Goal: Answer question/provide support: Share knowledge or assist other users

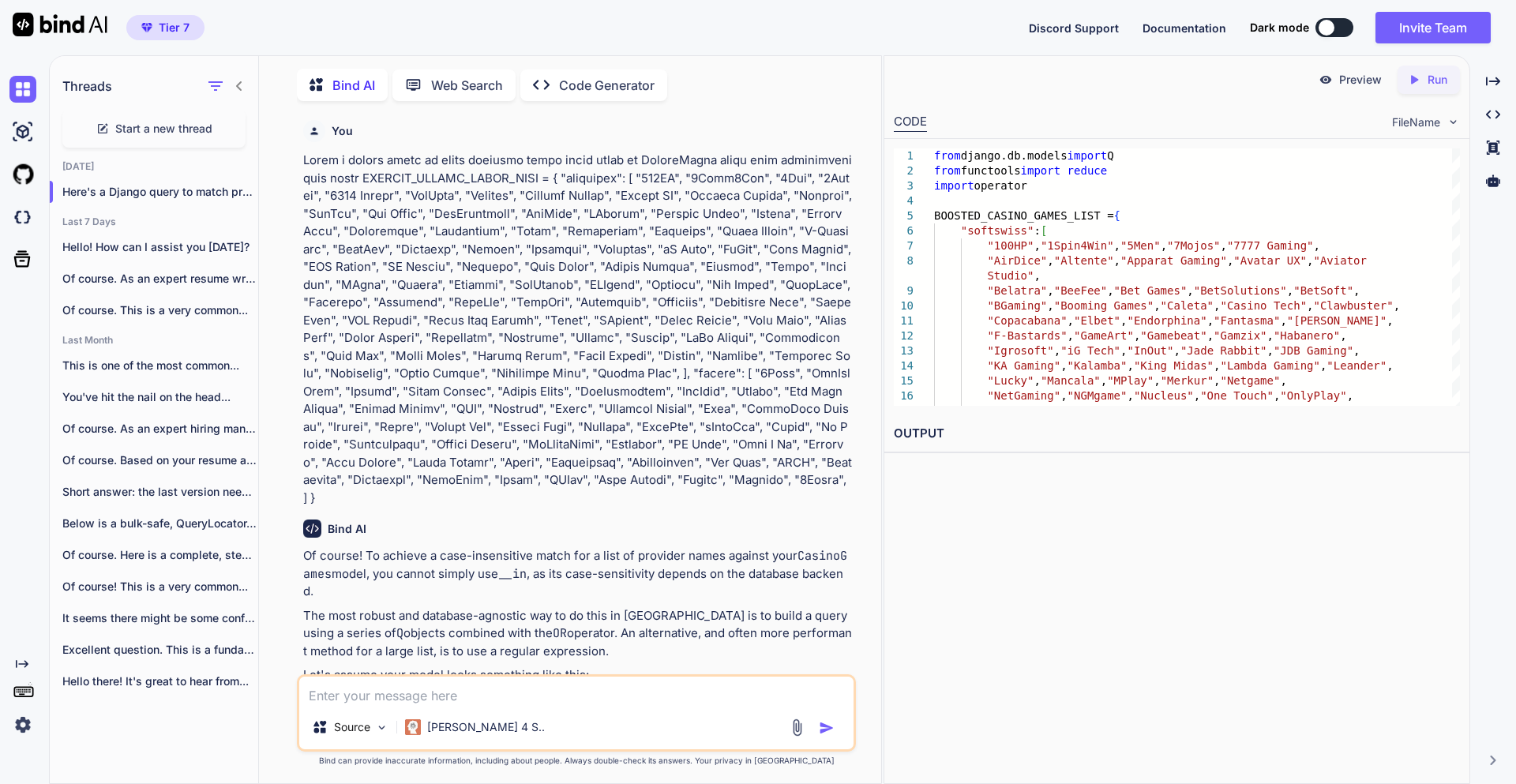
scroll to position [2643, 0]
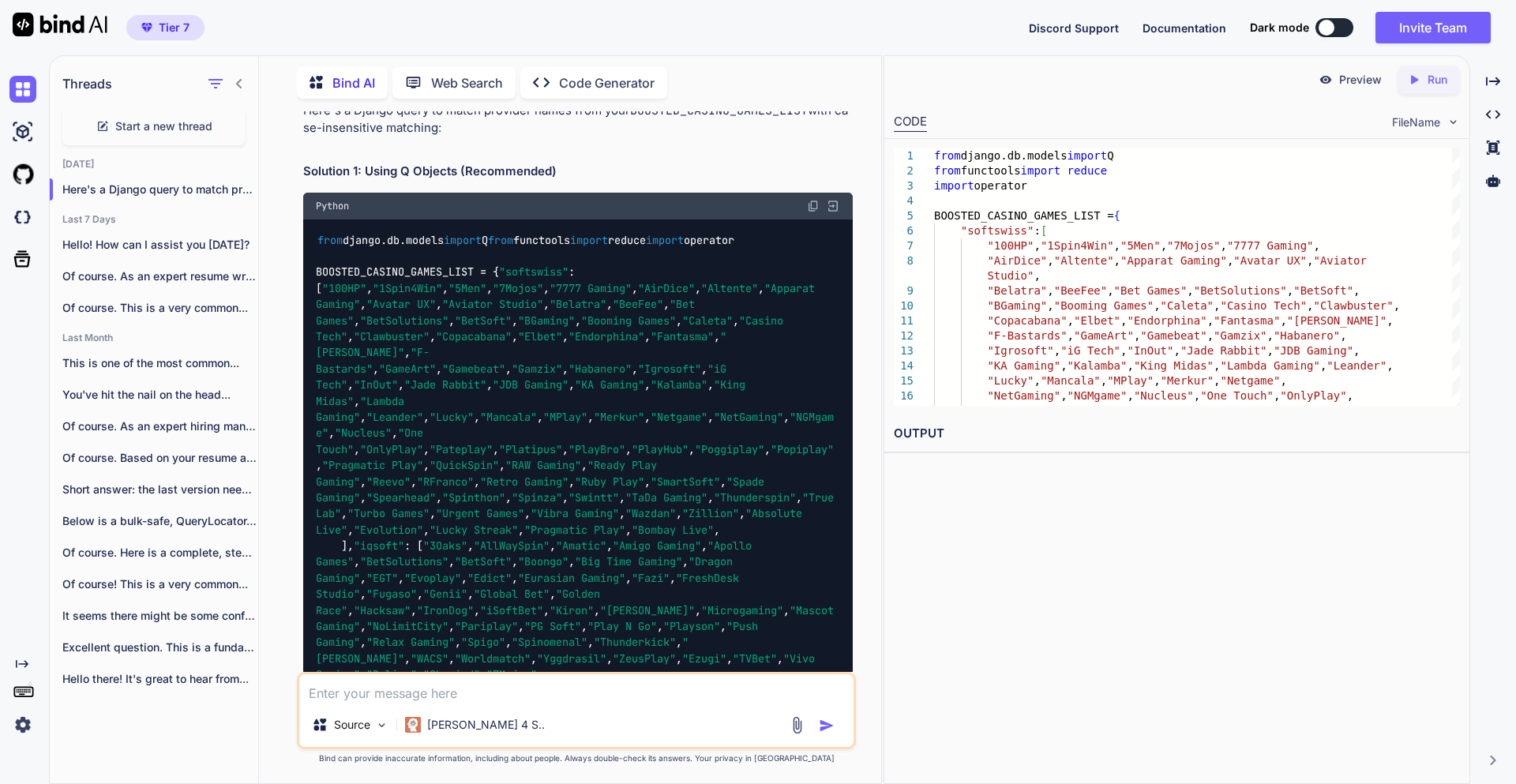
click at [480, 684] on textarea at bounding box center [575, 687] width 554 height 28
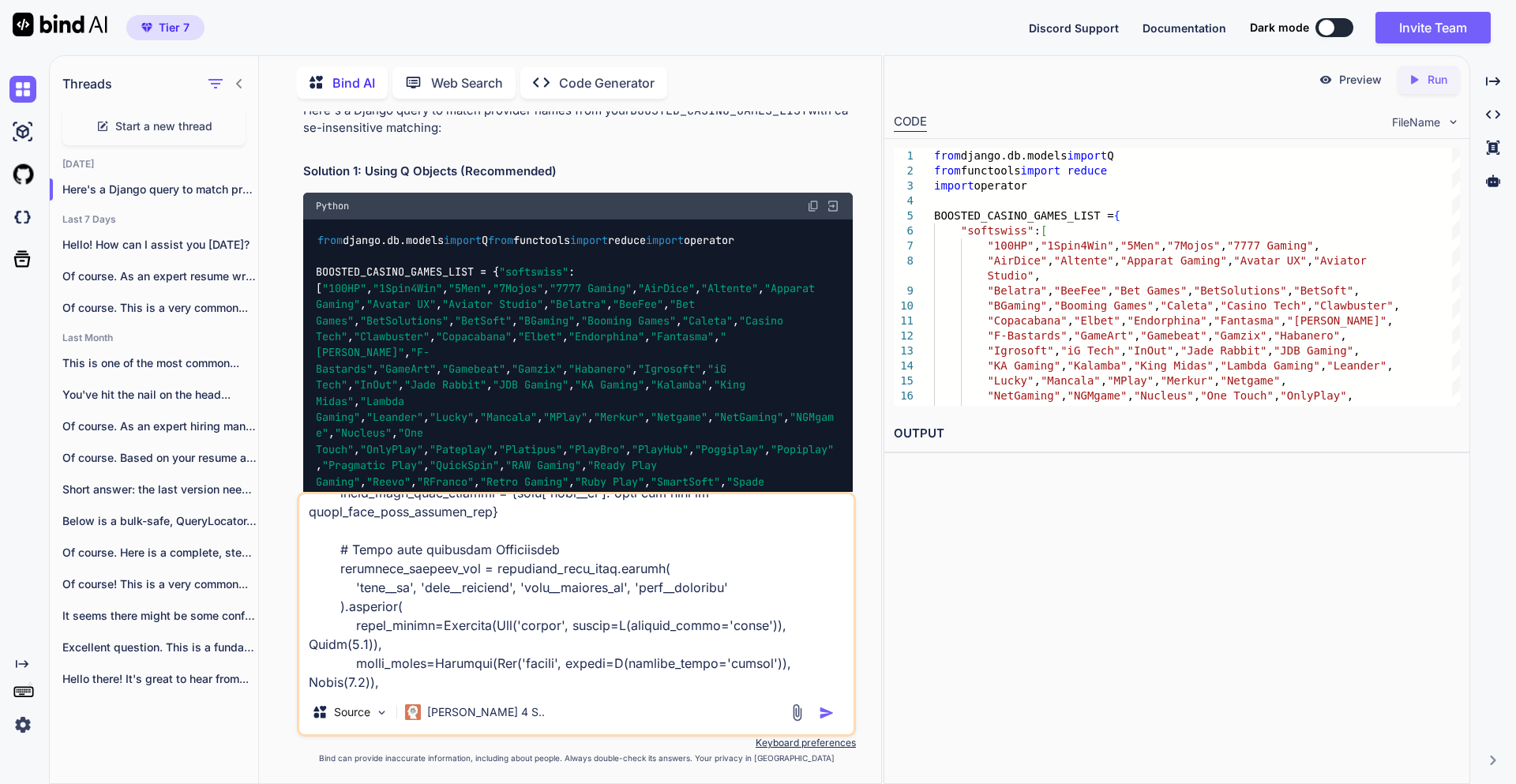
scroll to position [363, 0]
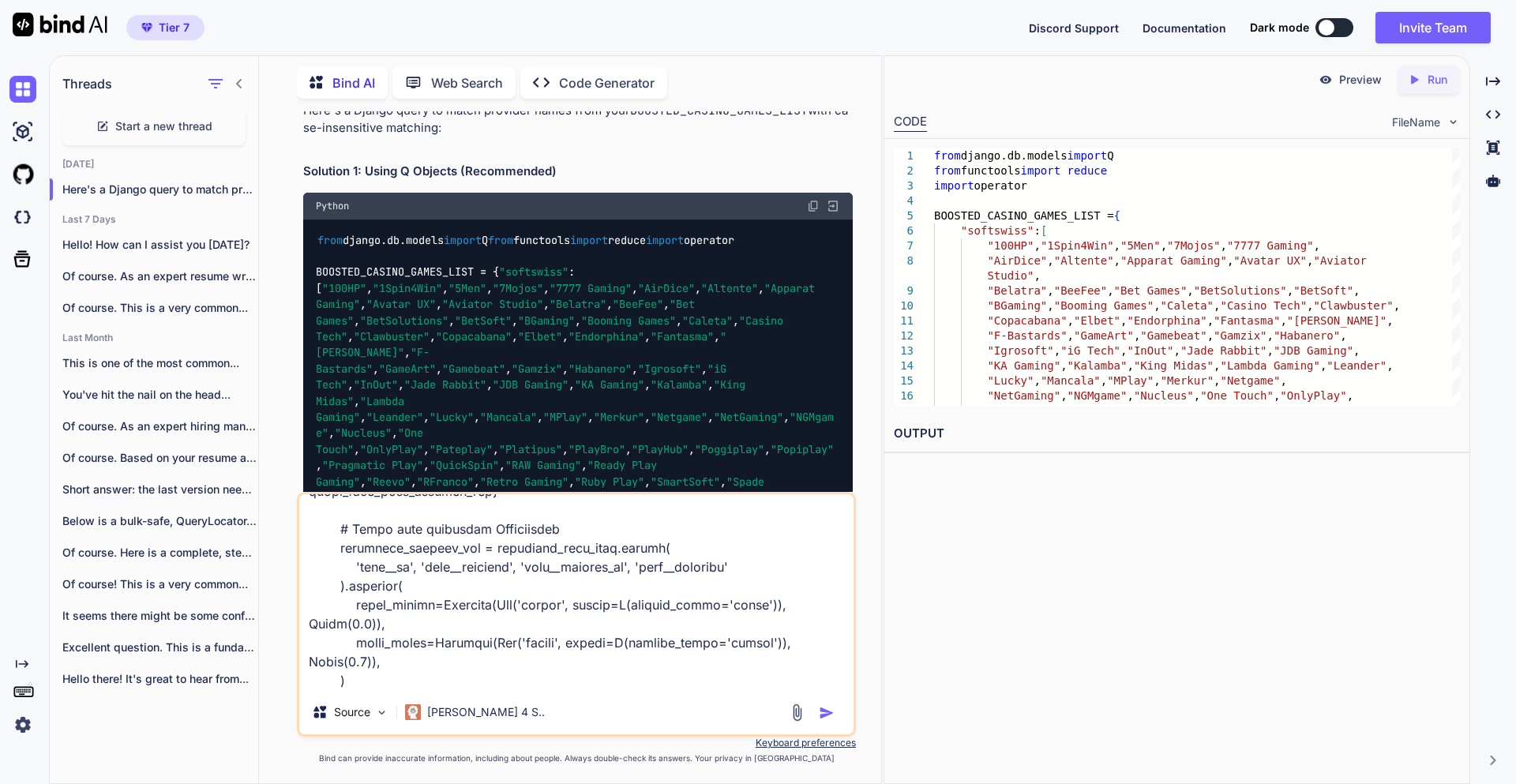
type textarea "# Group data creditdebit_grouped = creditdebit_data.values( 'user__id', 'user__…"
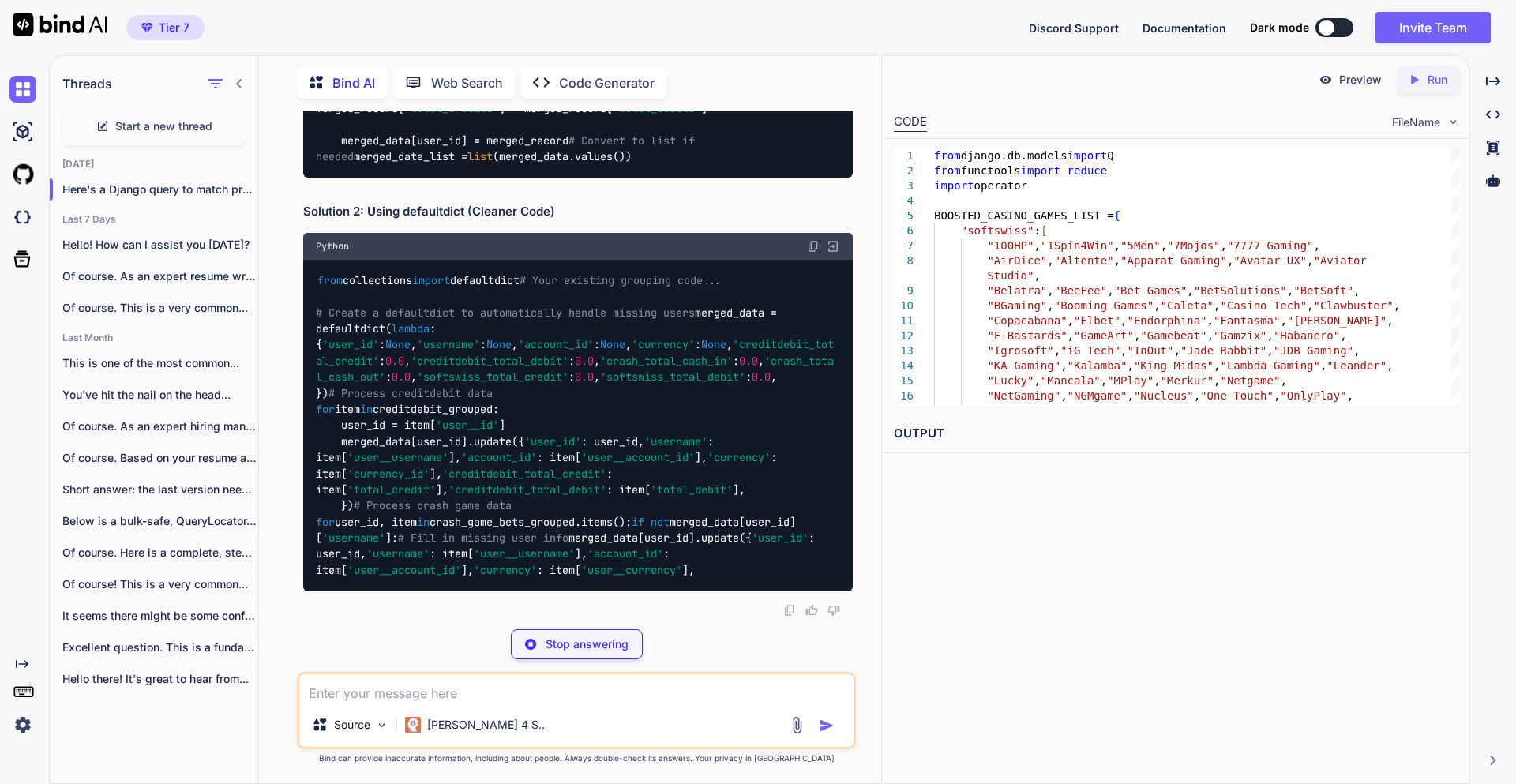
scroll to position [5726, 0]
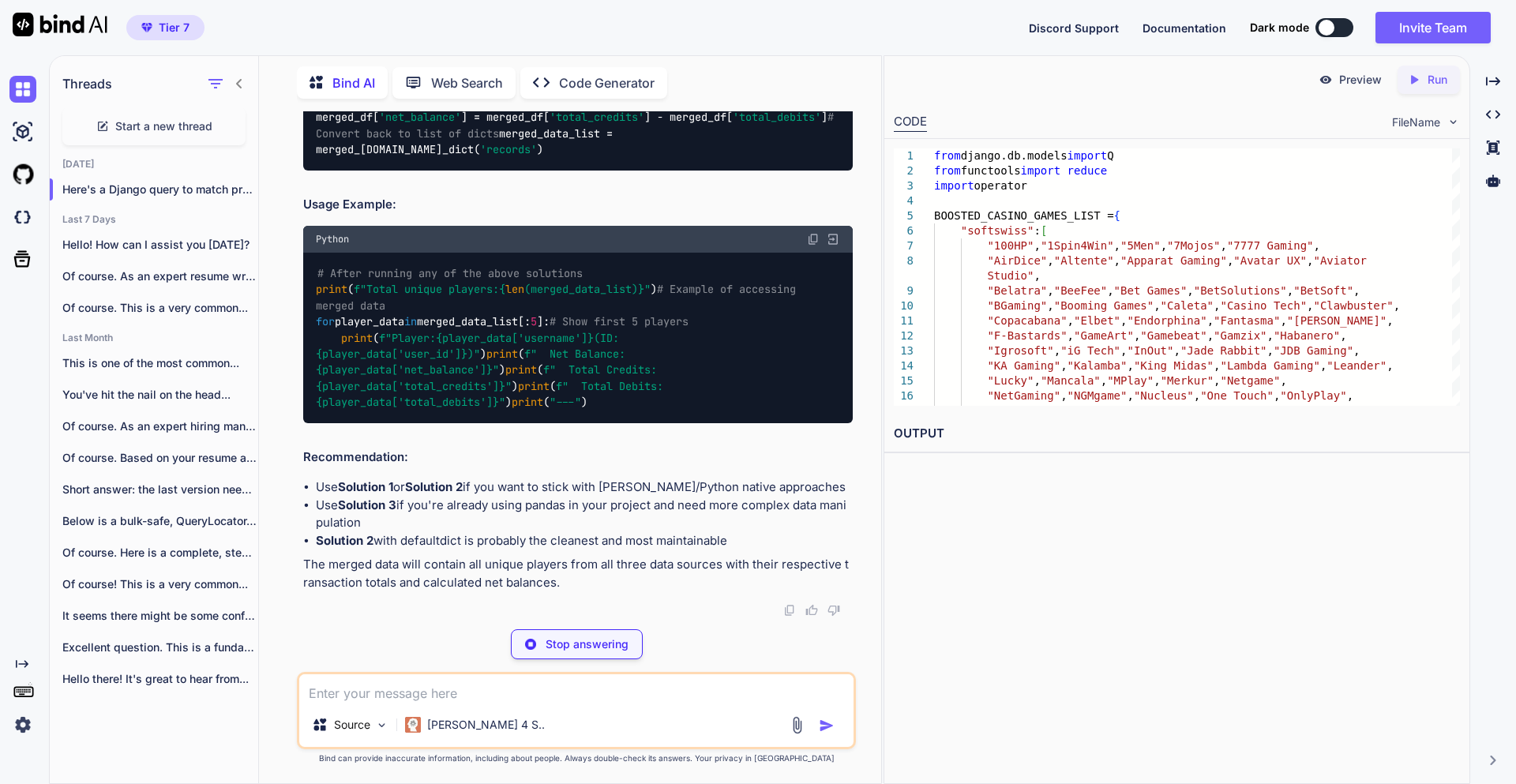
scroll to position [7431, 0]
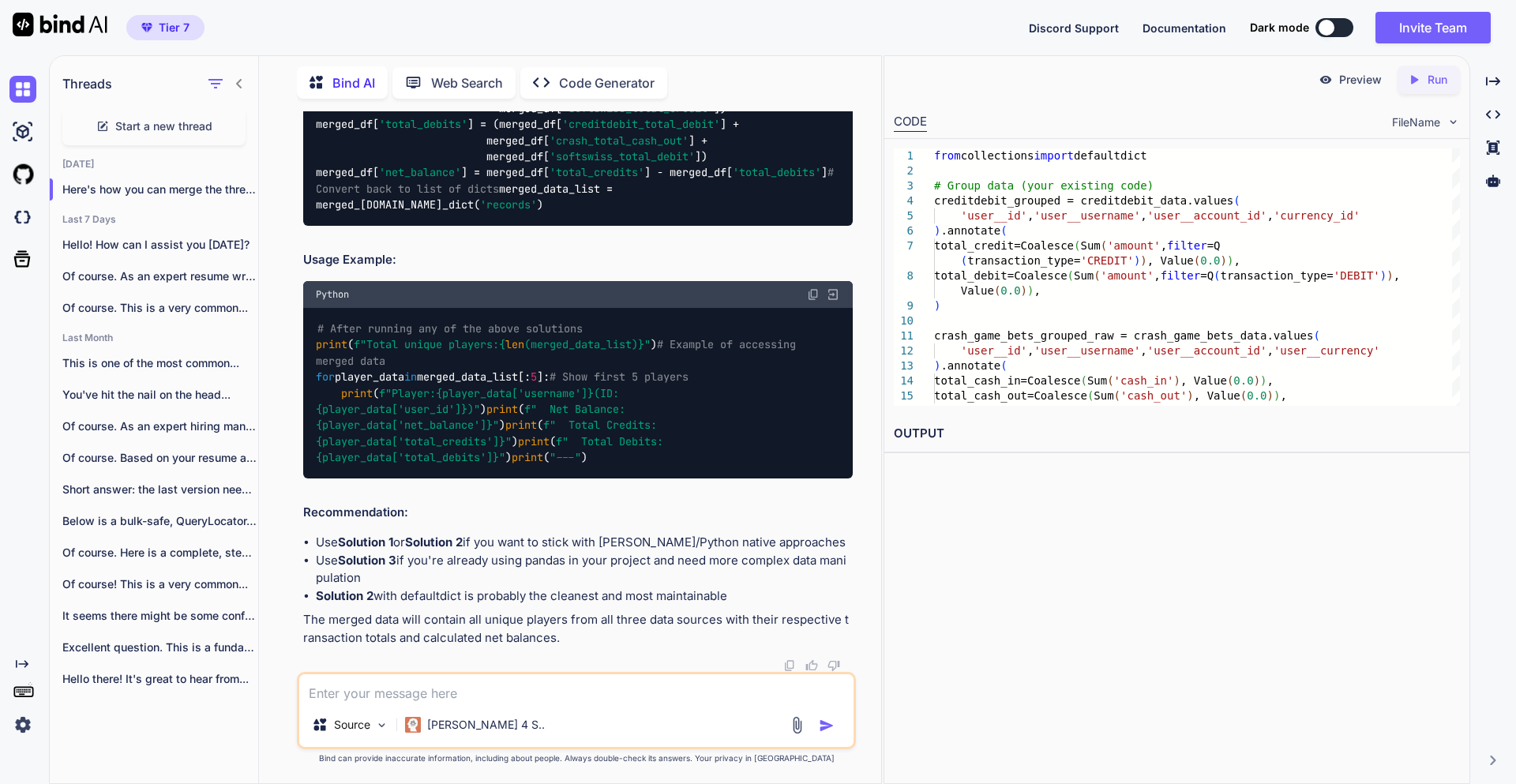
click at [342, 680] on textarea at bounding box center [575, 687] width 554 height 28
click at [335, 694] on textarea at bounding box center [575, 687] width 554 height 28
paste textarea "def get(self, request): player_id = request.query_params.get('player_id') accou…"
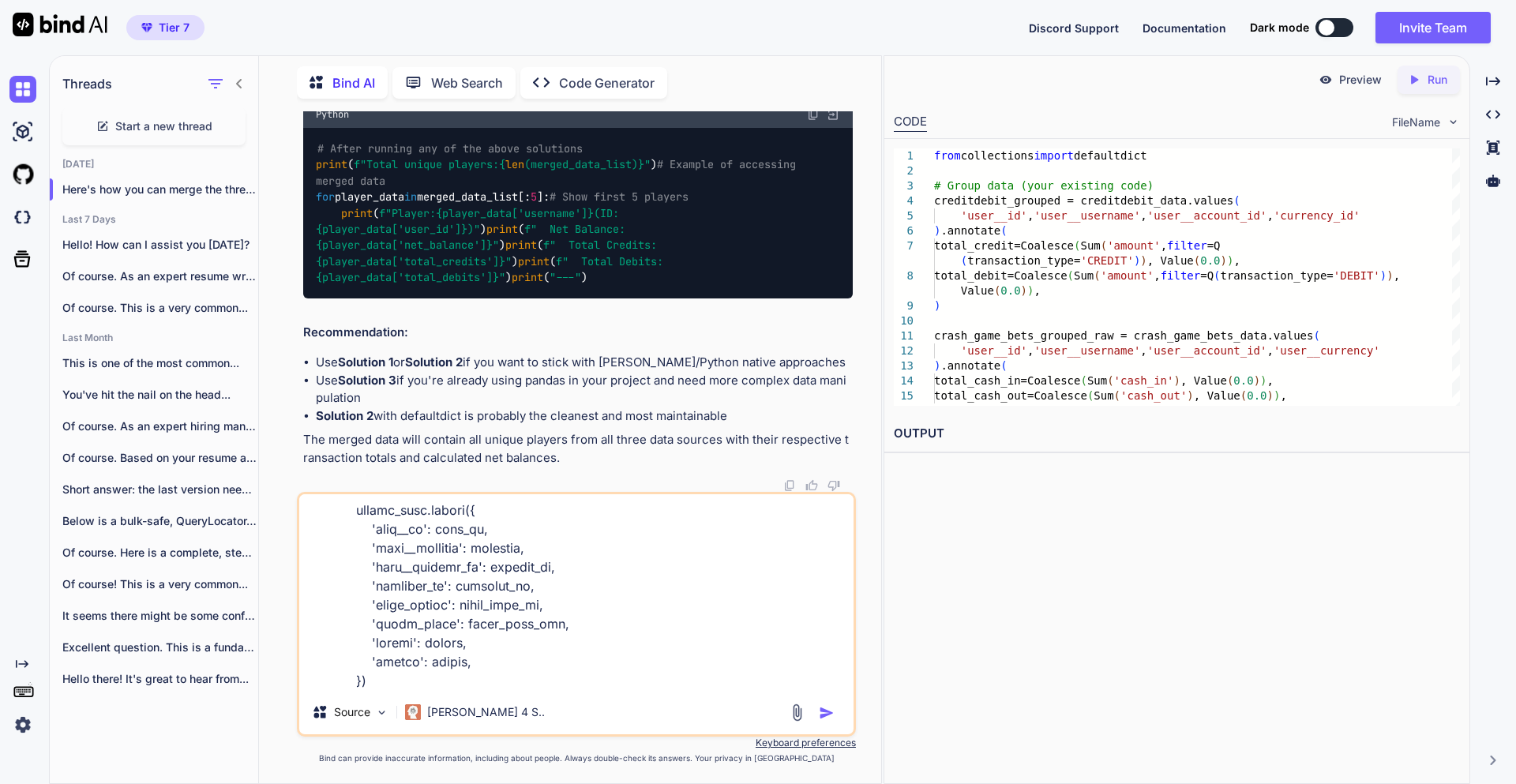
scroll to position [2976, 0]
type textarea "def get(self, request): player_id = request.query_params.get('player_id') accou…"
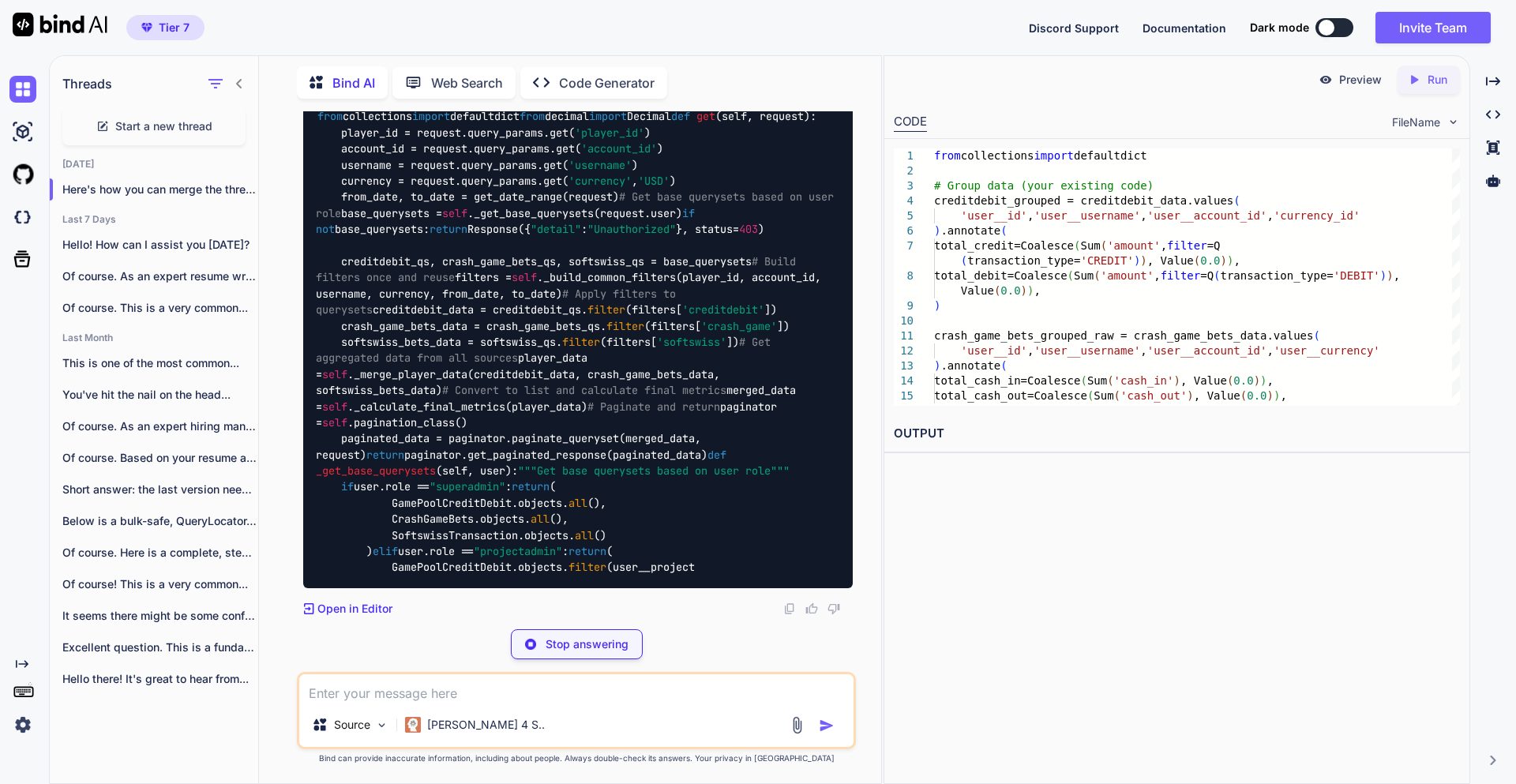
scroll to position [10729, 0]
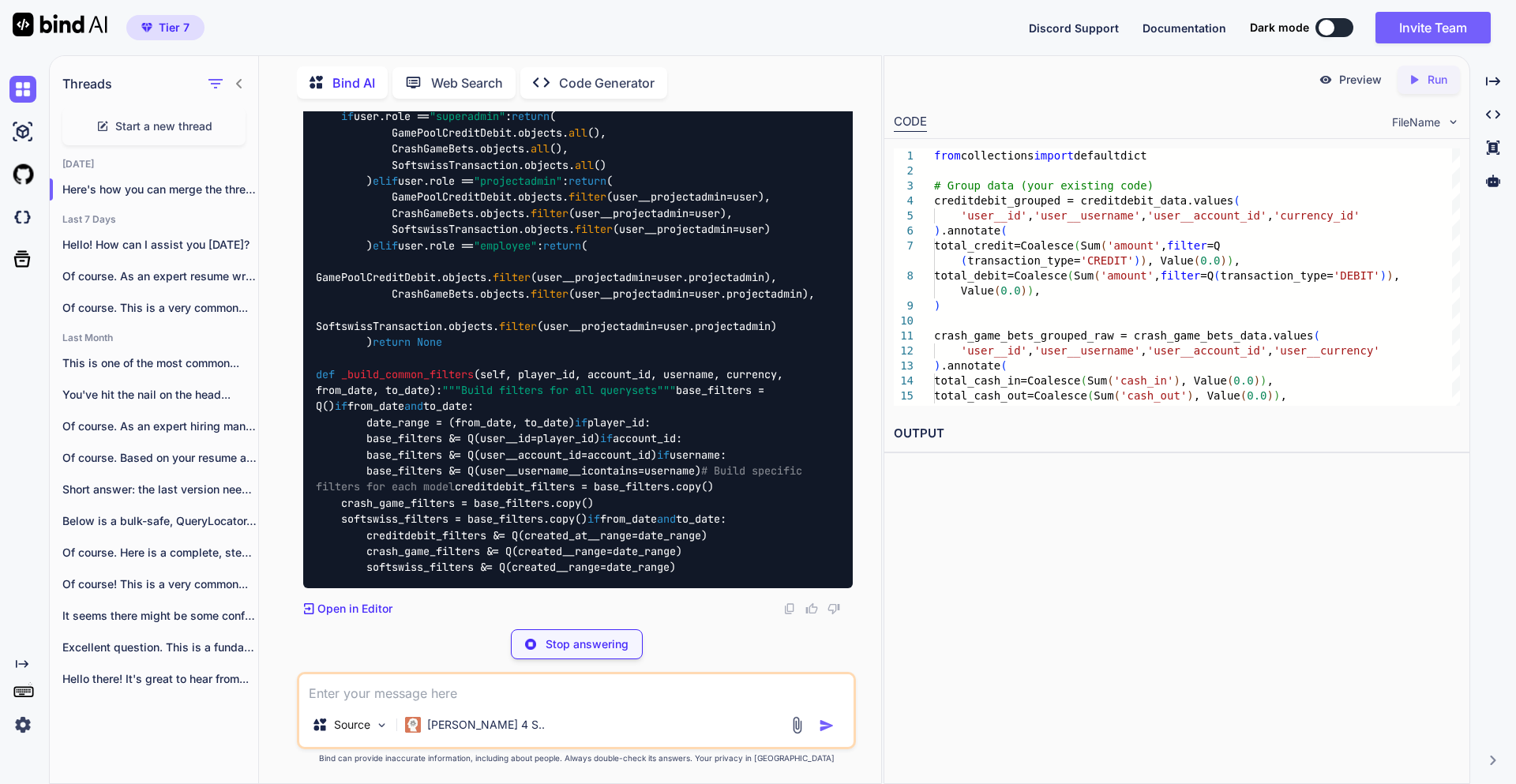
click at [540, 307] on code "from collections import defaultdict from decimal import Decimal def get ( self,…" at bounding box center [578, 157] width 524 height 837
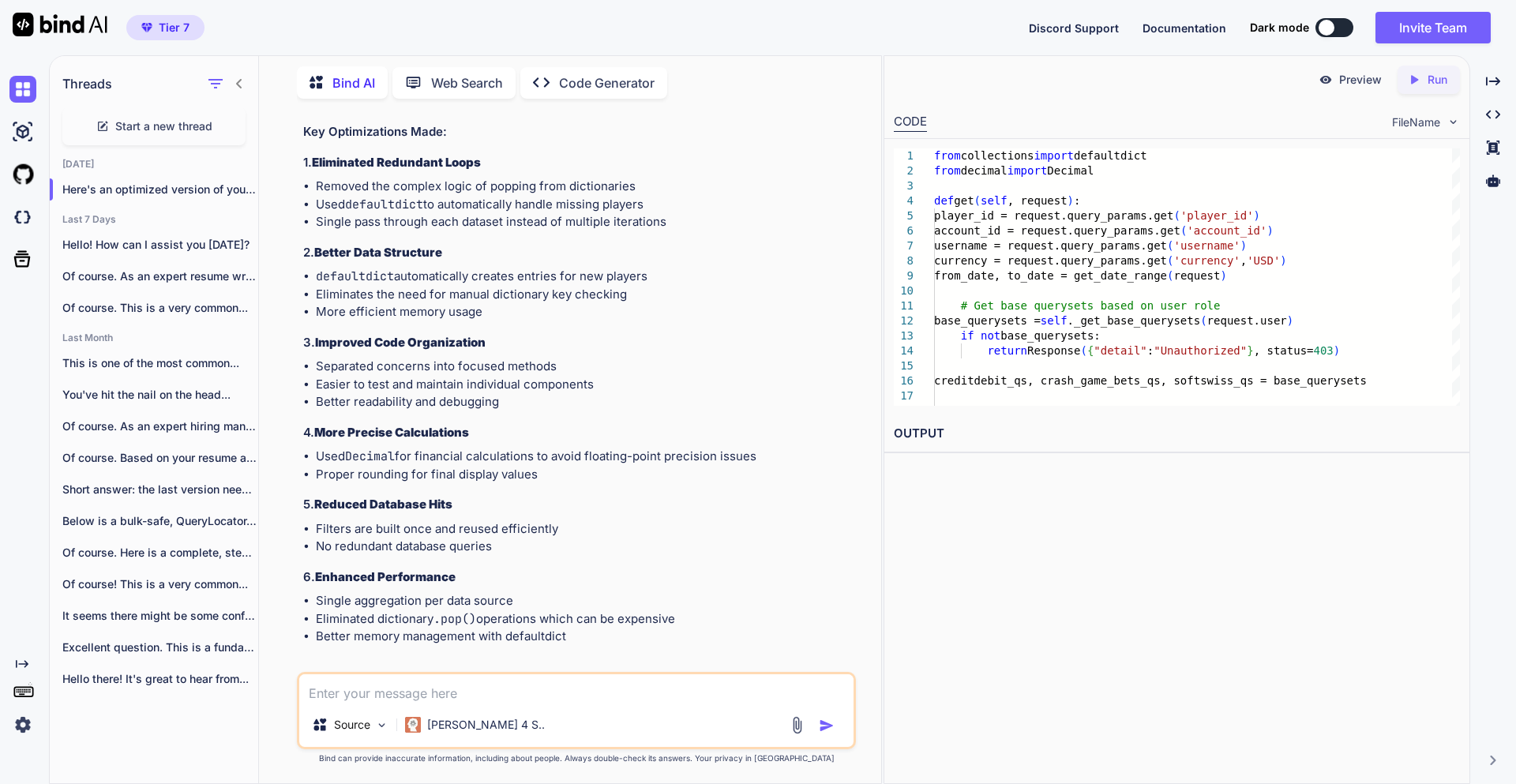
scroll to position [10635, 0]
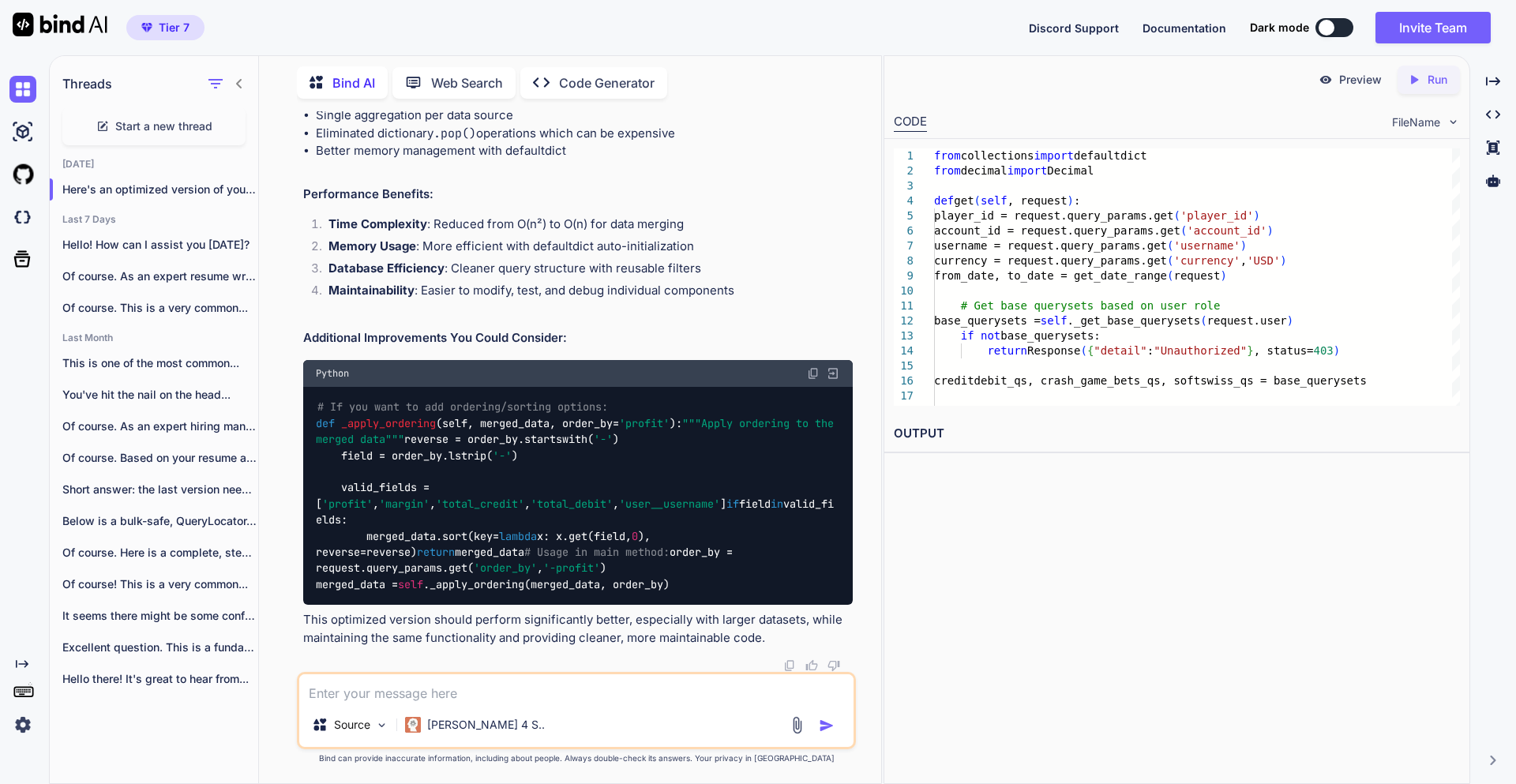
scroll to position [12435, 0]
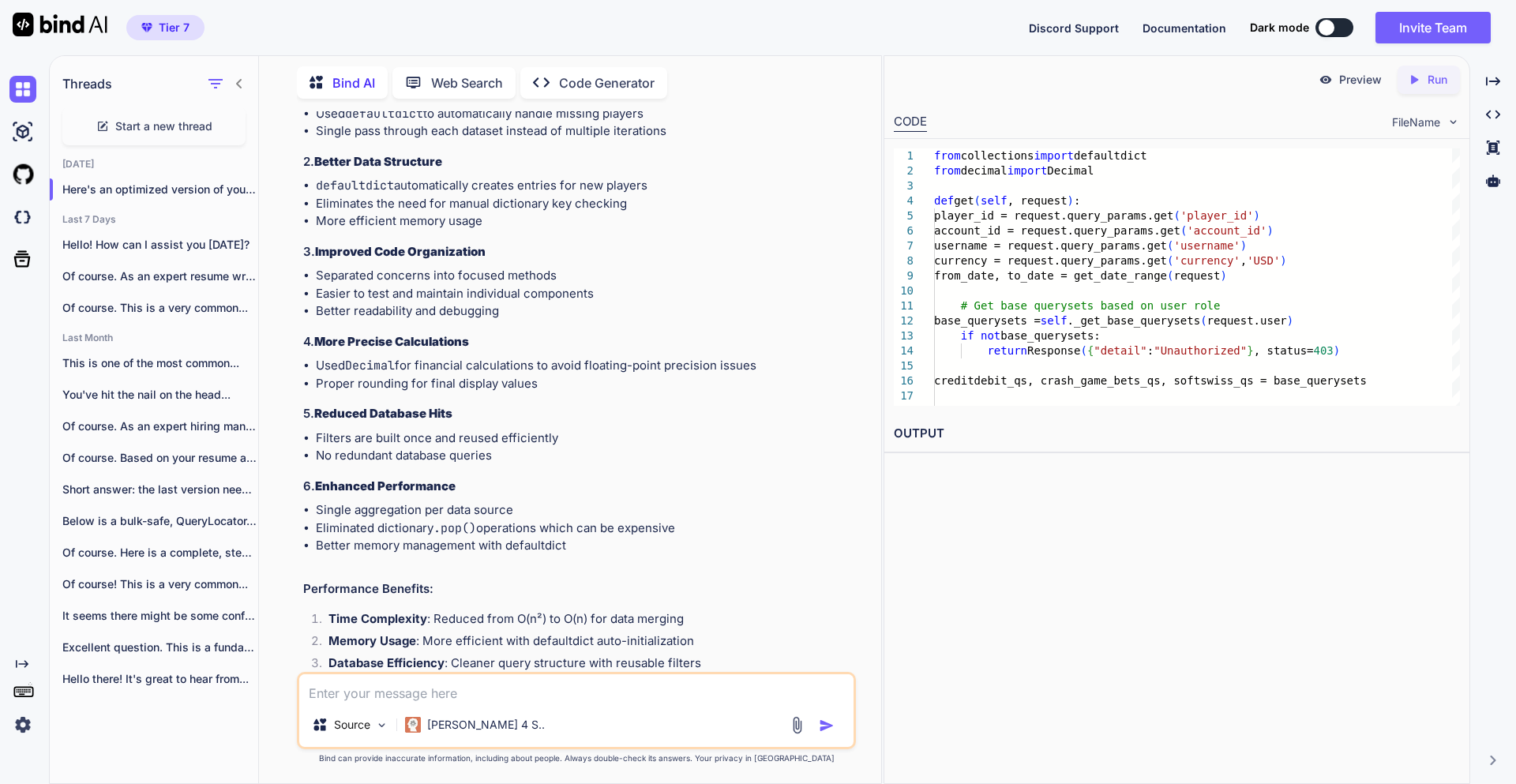
scroll to position [10635, 0]
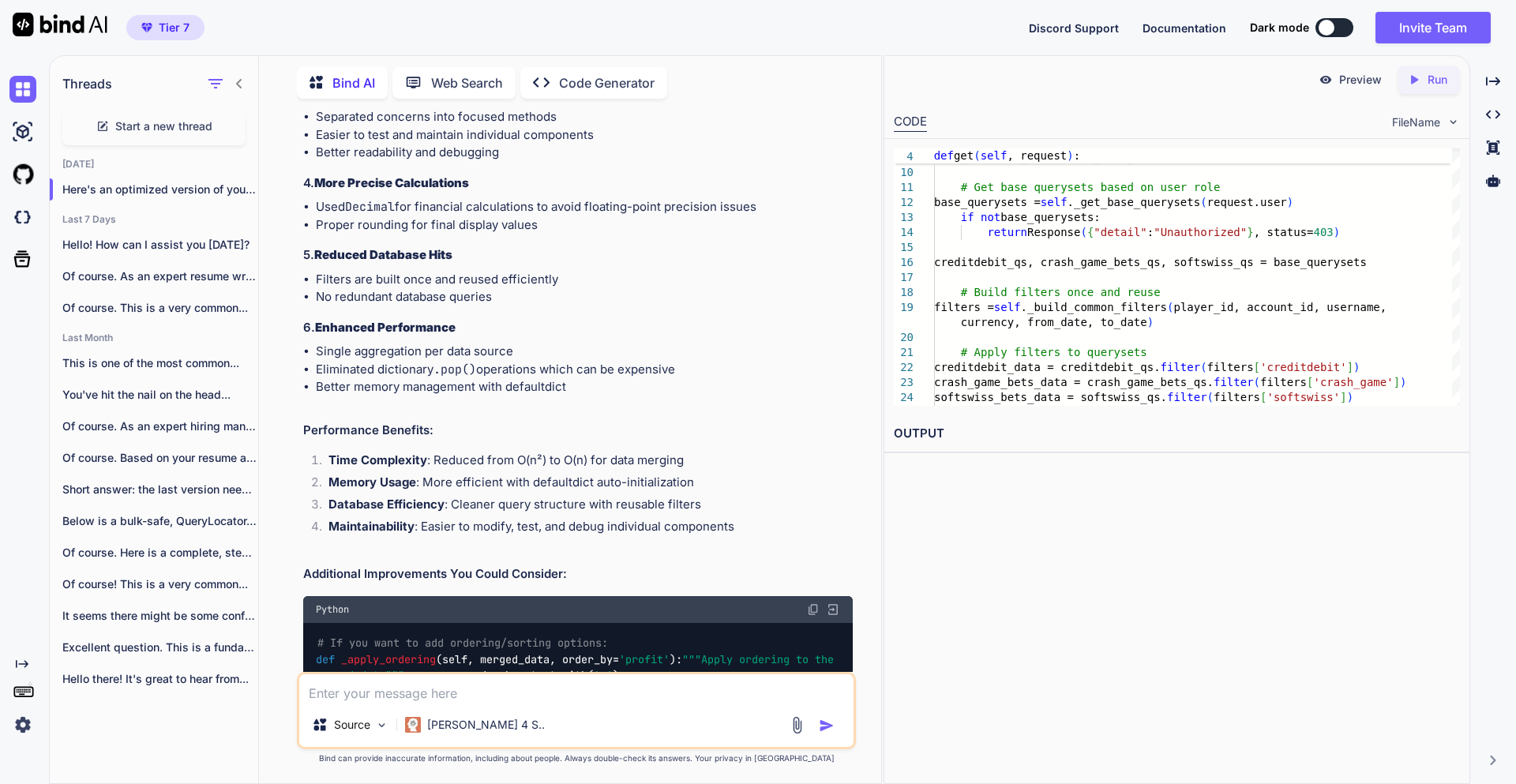
scroll to position [10919, 0]
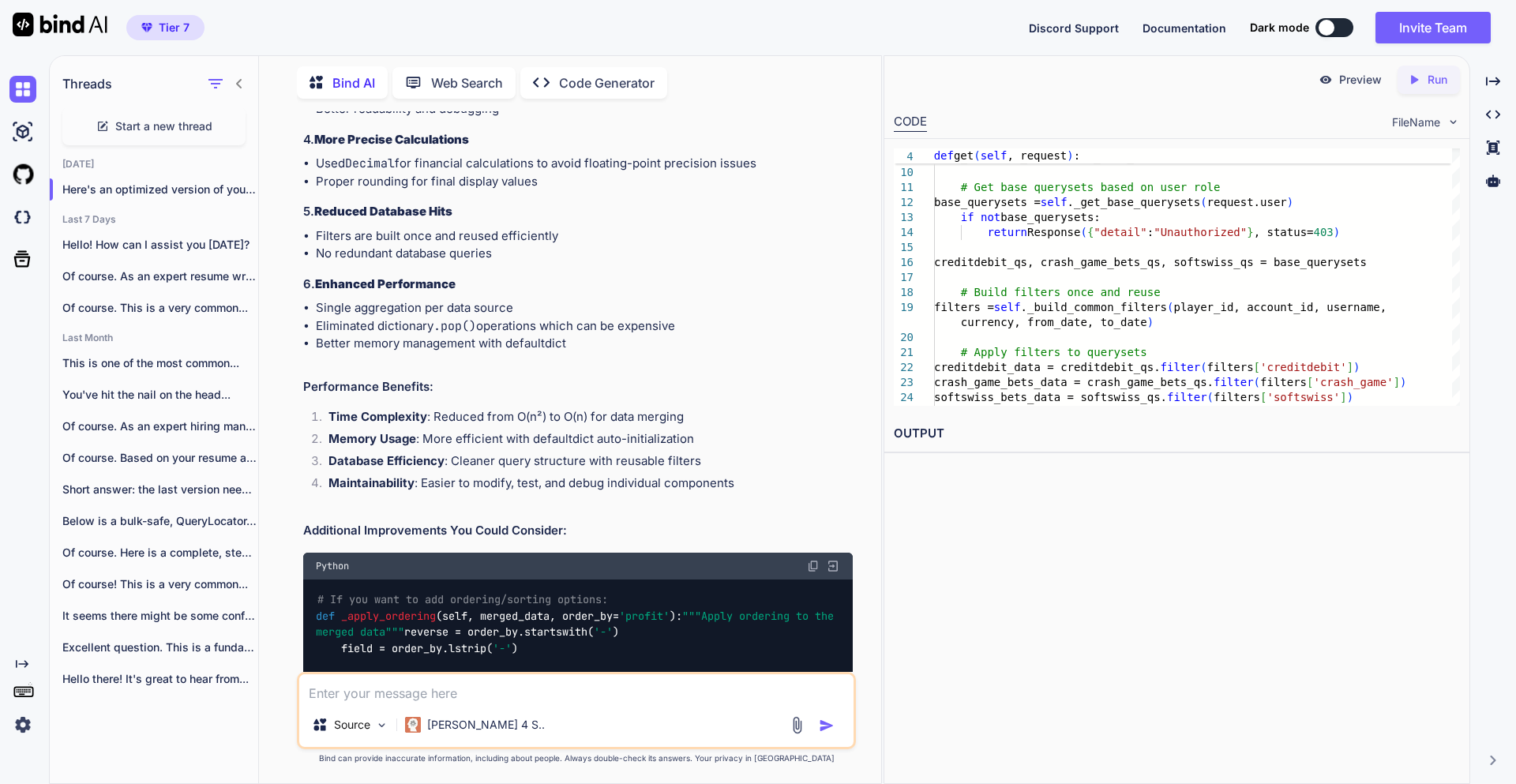
click at [241, 81] on icon at bounding box center [239, 83] width 13 height 13
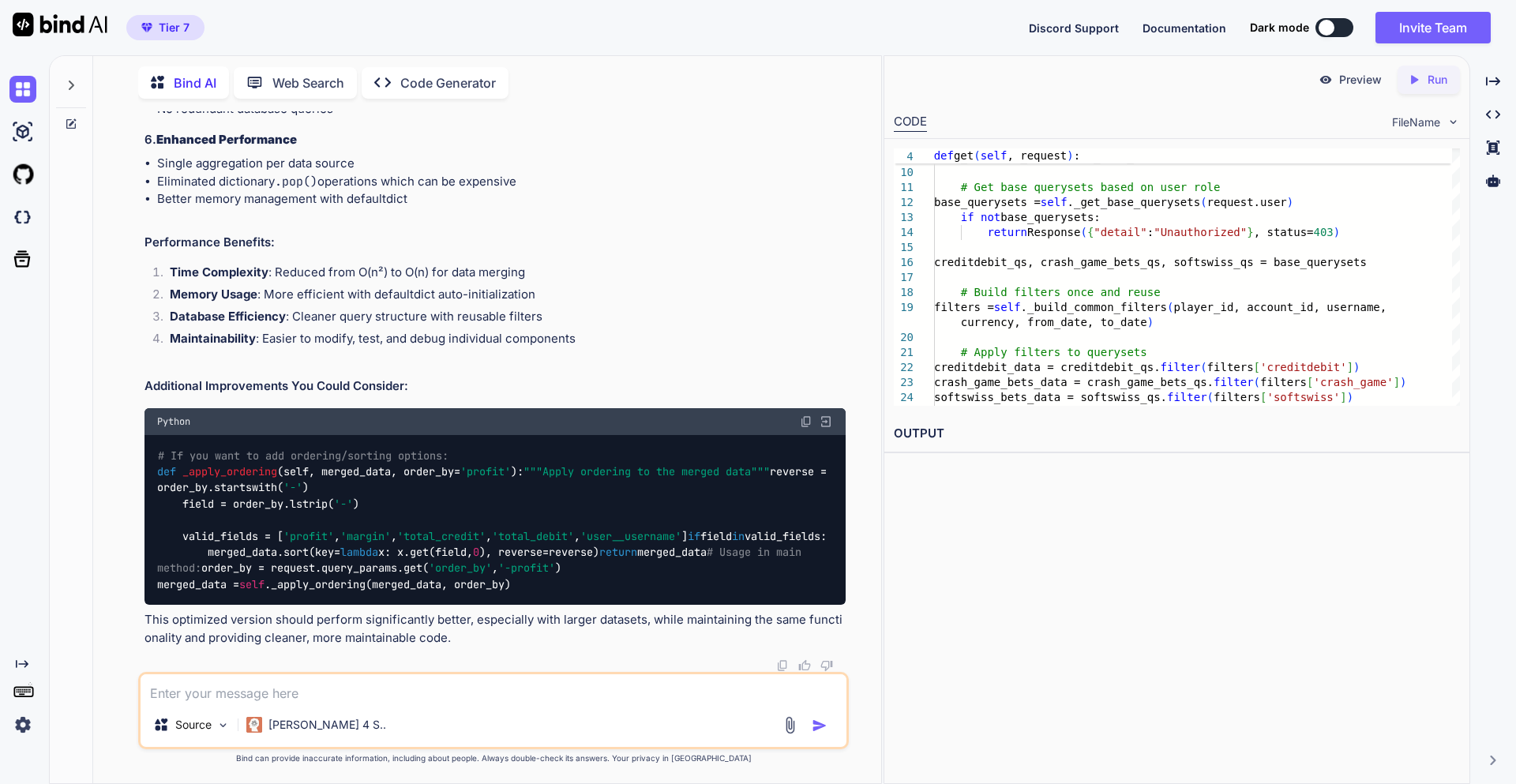
scroll to position [10132, 0]
drag, startPoint x: 185, startPoint y: 157, endPoint x: 355, endPoint y: 463, distance: 350.1
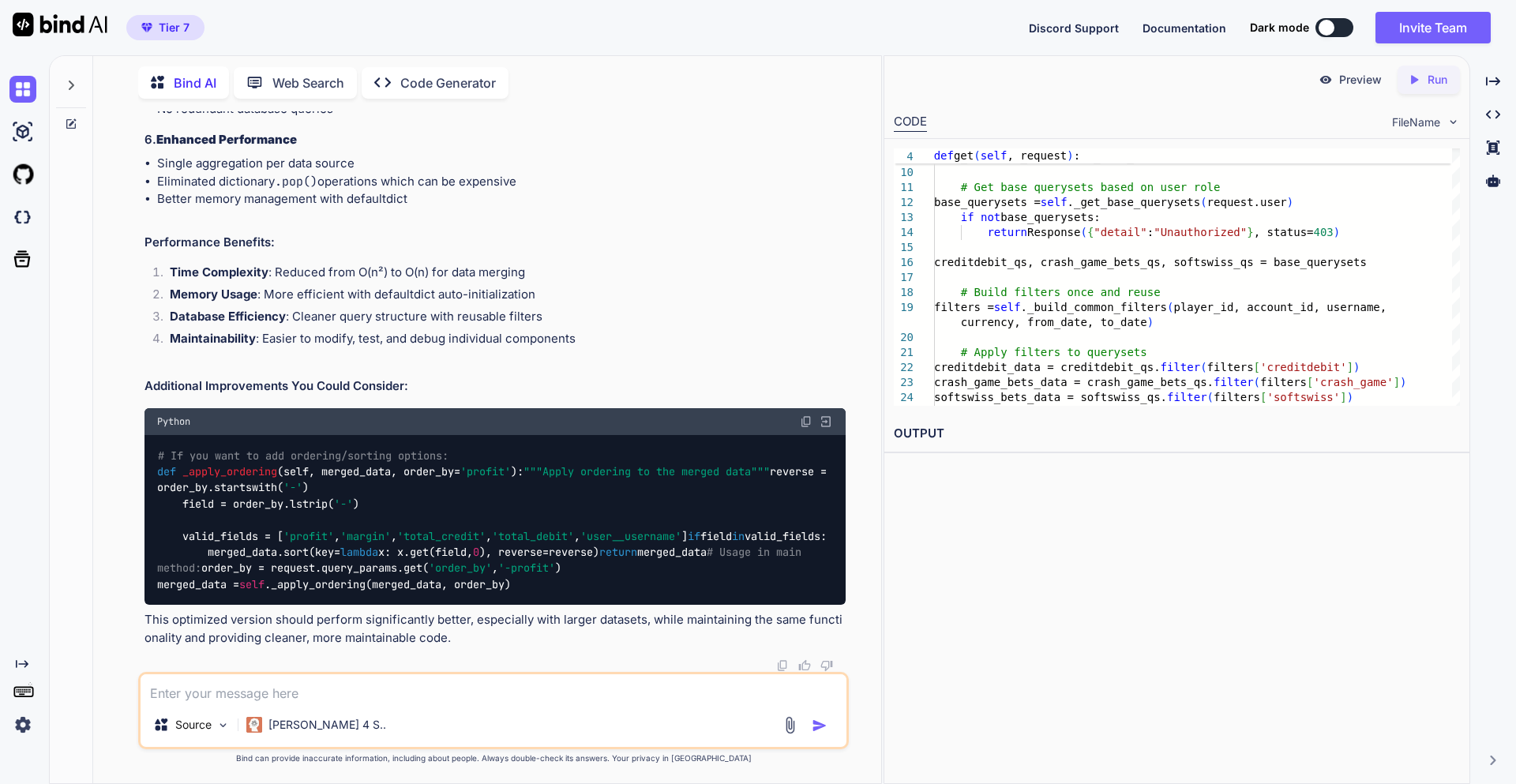
copy code """"Get base querysets based on user role""" if user.role == "superadmin" : retu…"
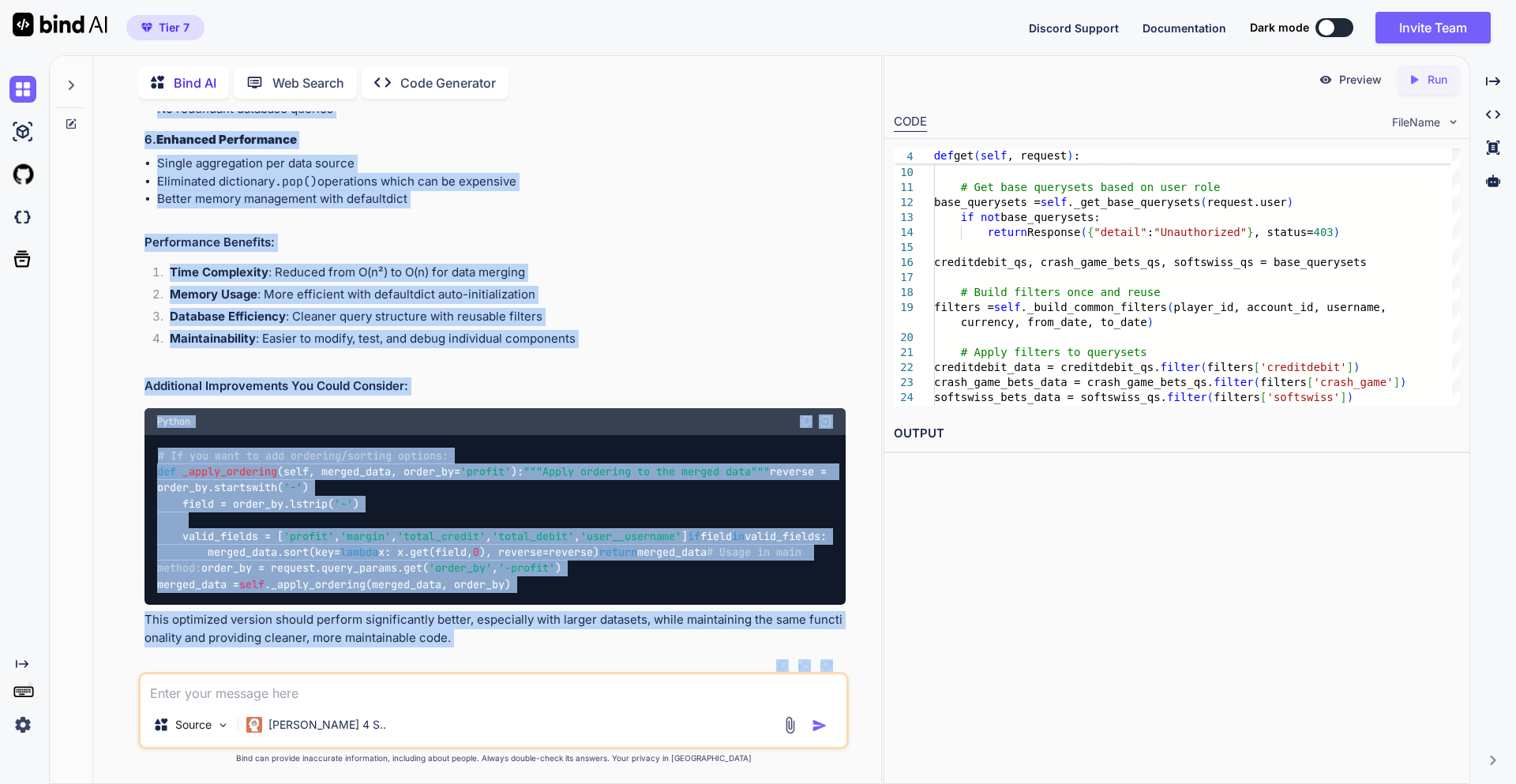
scroll to position [12895, 0]
drag, startPoint x: 159, startPoint y: 211, endPoint x: 599, endPoint y: 488, distance: 519.9
copy code "def _build_common_filters ( self, player_id, account_id, username, currency, fr…"
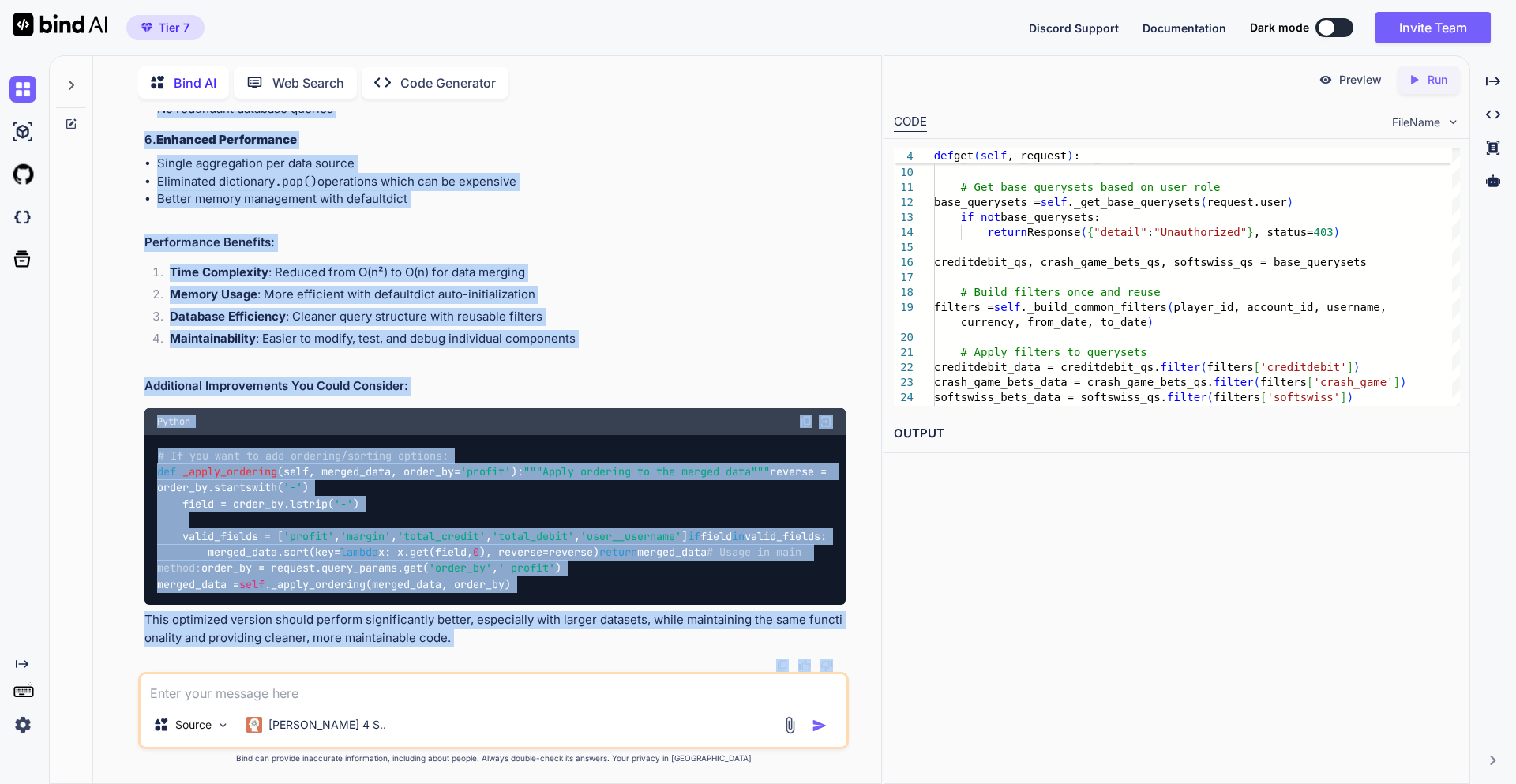
copy code "def _build_common_filters ( self, player_id, account_id, username, currency, fr…"
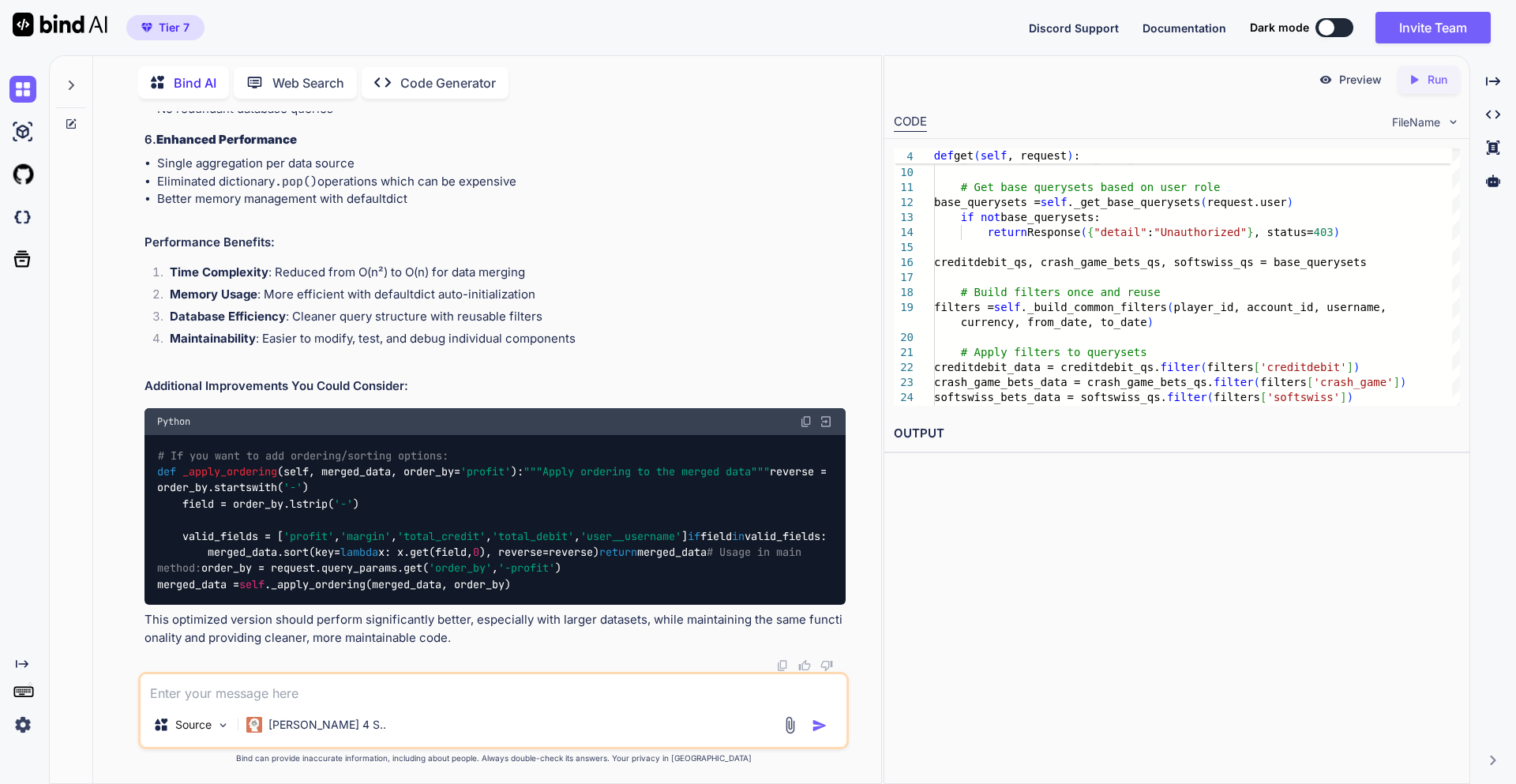
scroll to position [9675, 0]
drag, startPoint x: 399, startPoint y: 491, endPoint x: 153, endPoint y: 488, distance: 246.0
copy code "from collections import defaultdict"
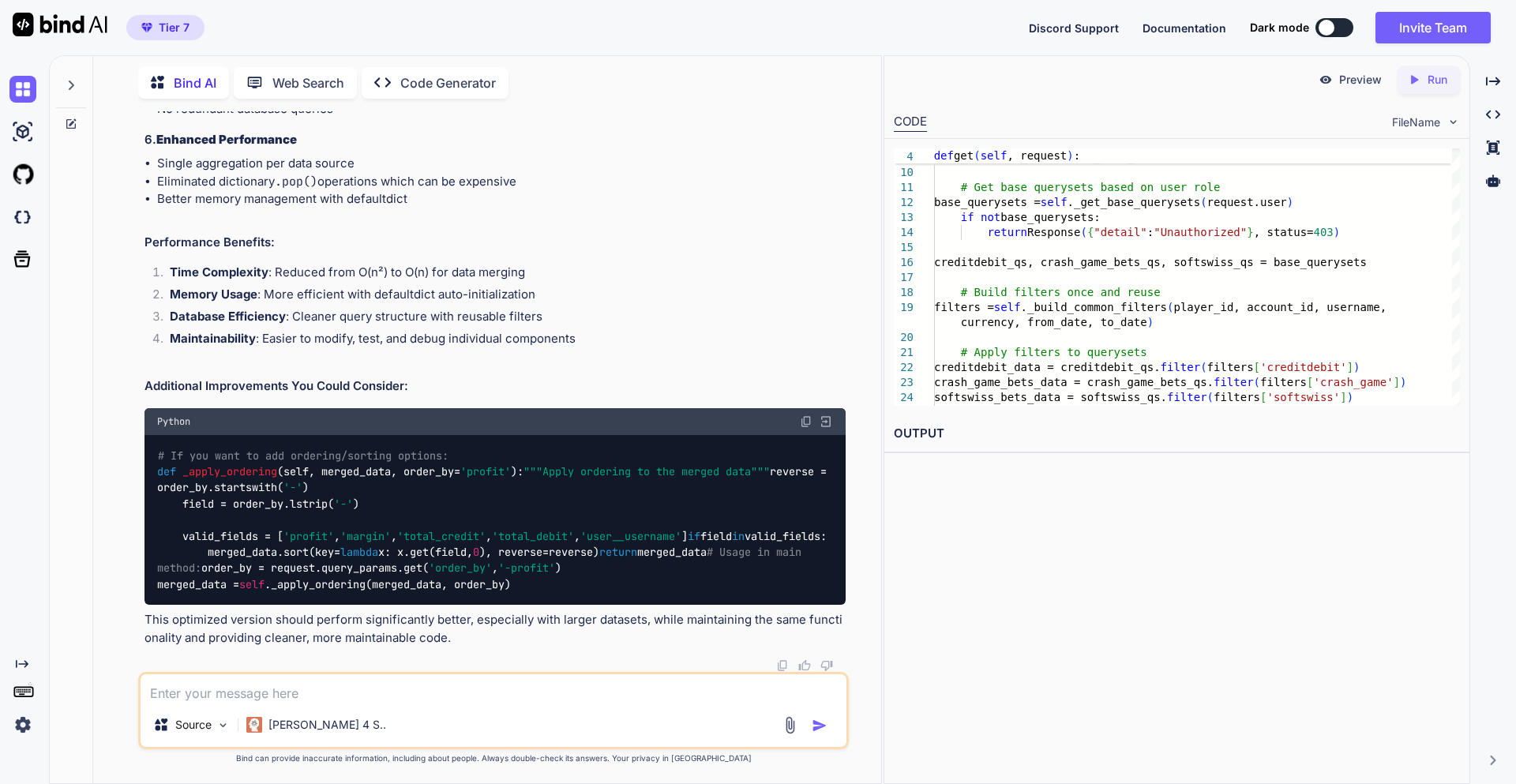
drag, startPoint x: 396, startPoint y: 497, endPoint x: 149, endPoint y: 494, distance: 247.0
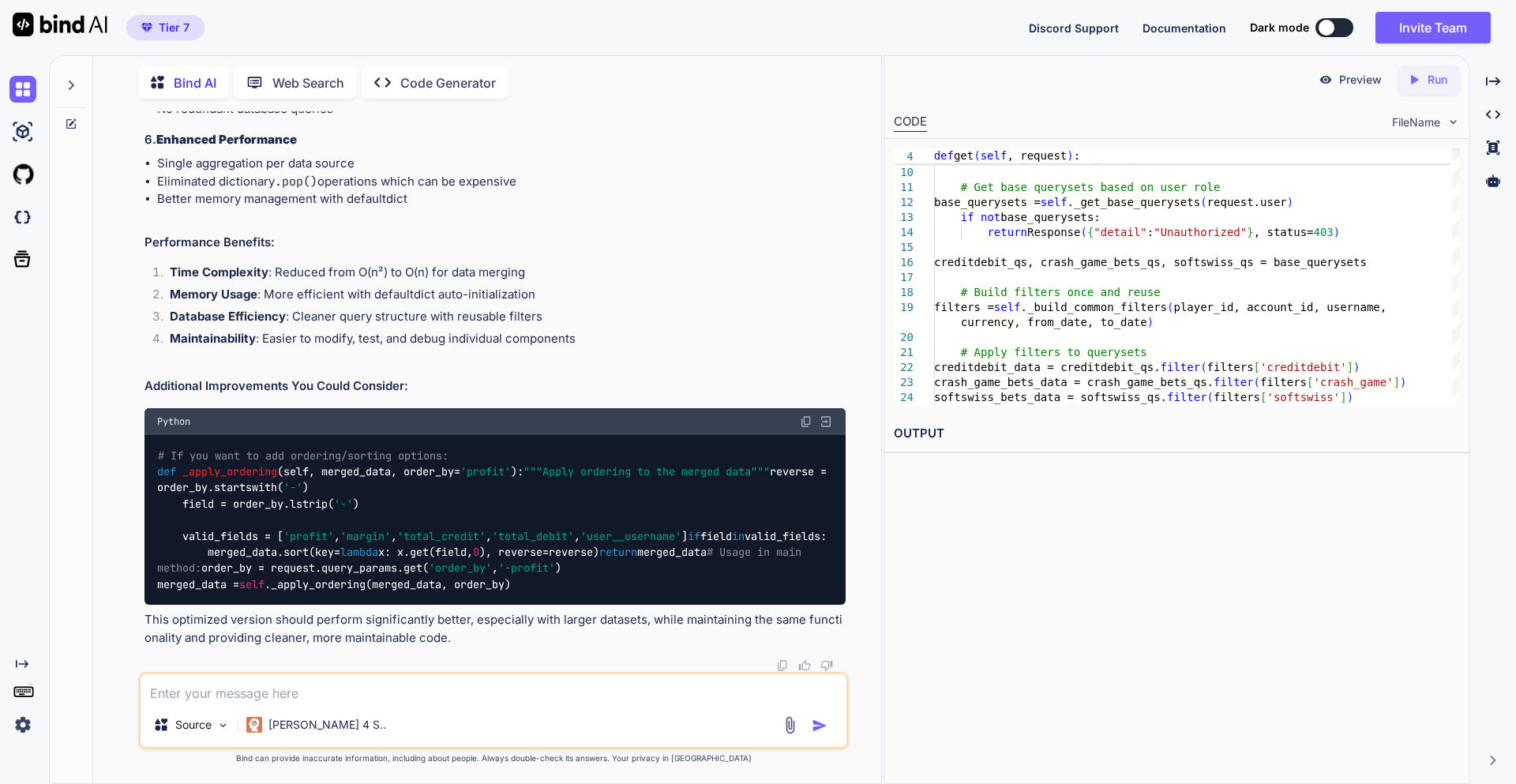
copy code "from collections import defaultdict"
drag, startPoint x: 186, startPoint y: 277, endPoint x: 609, endPoint y: 333, distance: 426.7
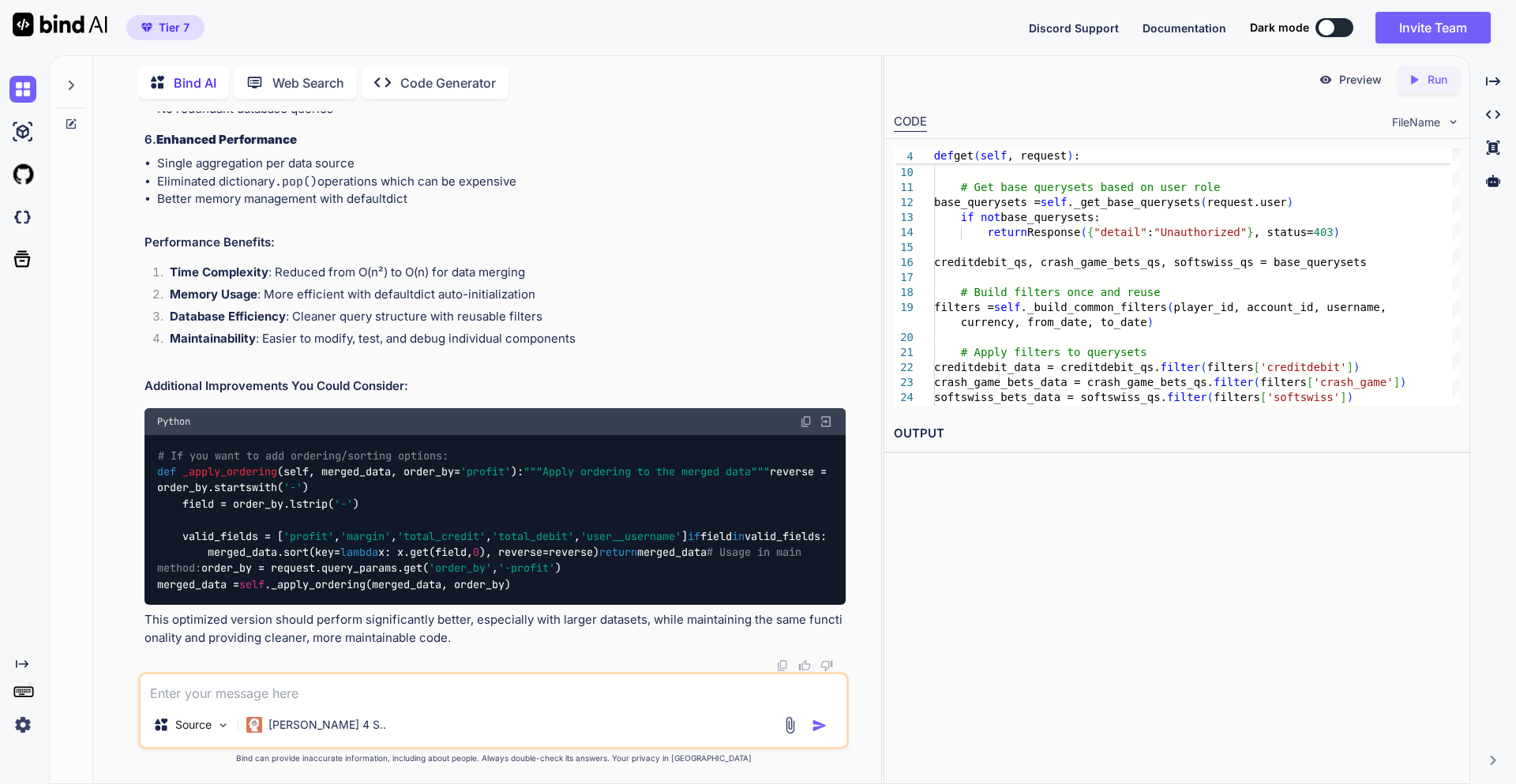
copy code "# Get base querysets based on user role base_querysets = self ._get_base_querys…"
drag, startPoint x: 180, startPoint y: 355, endPoint x: 612, endPoint y: 359, distance: 432.0
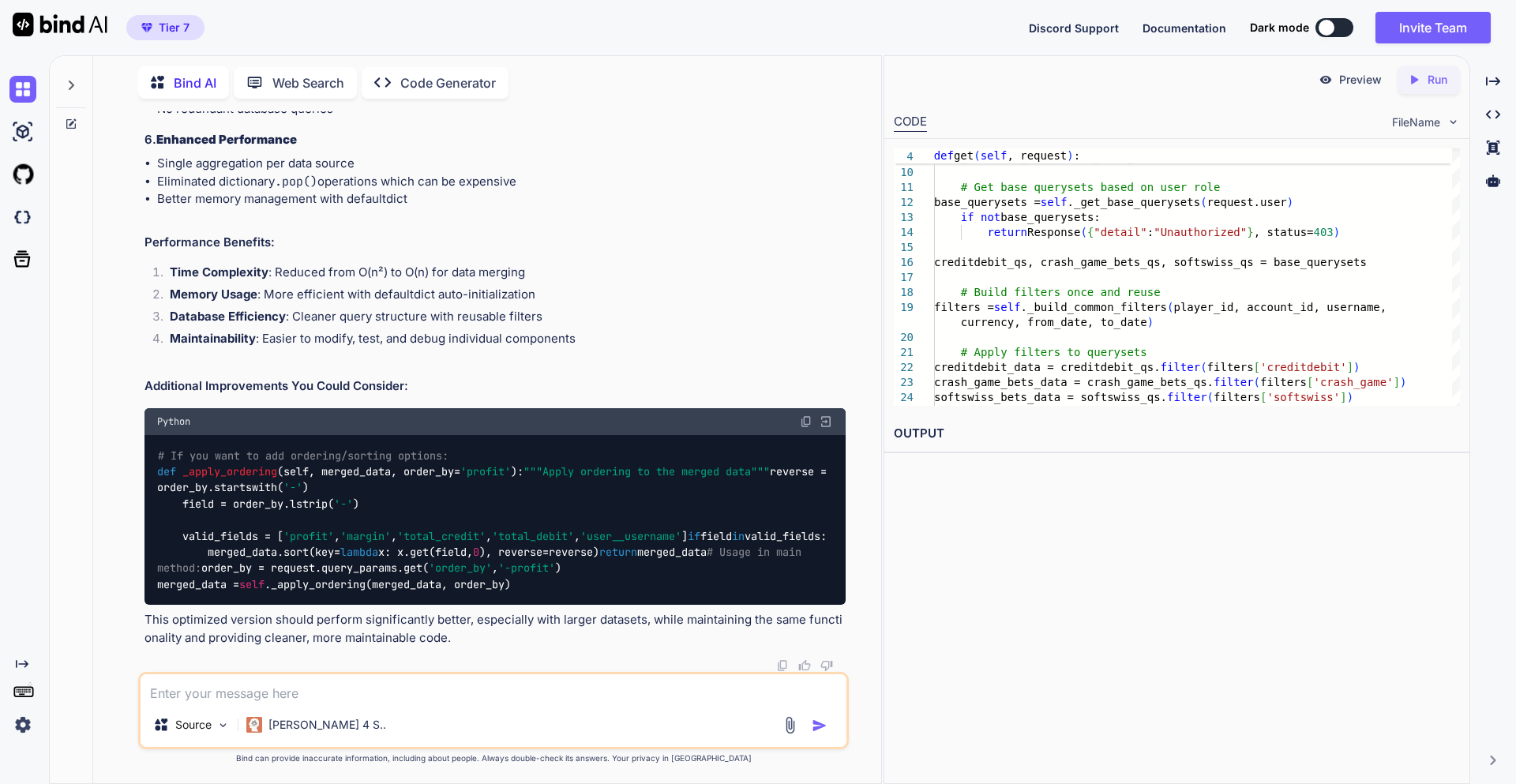
copy code "creditdebit_qs, crash_game_bets_qs, softswiss_qs = base_querysets"
drag, startPoint x: 183, startPoint y: 389, endPoint x: 204, endPoint y: 418, distance: 35.8
copy code "# Build filters once and reuse filters = self ._build_common_filters(player_id,…"
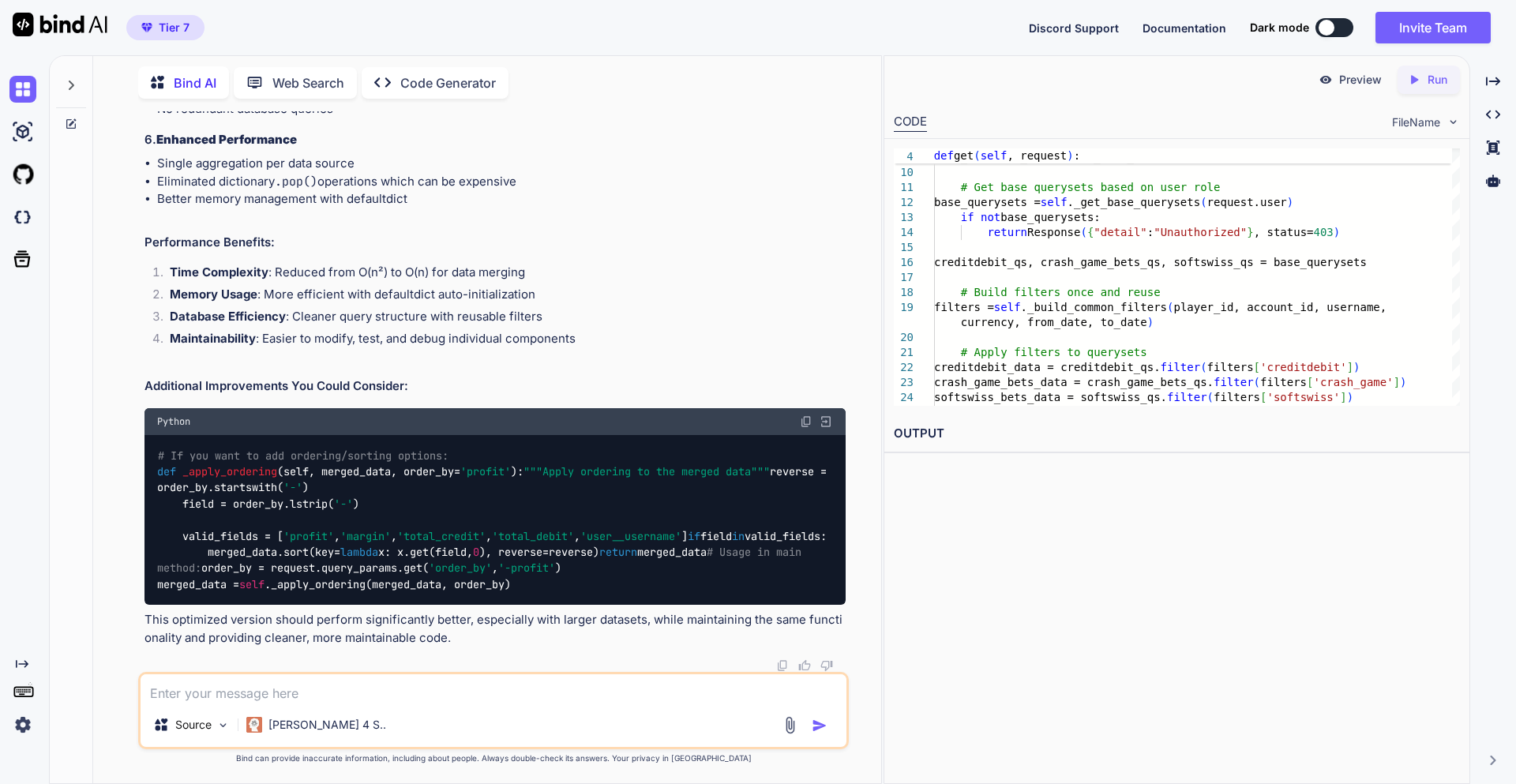
drag, startPoint x: 185, startPoint y: 248, endPoint x: 582, endPoint y: 470, distance: 454.9
